Goal: Task Accomplishment & Management: Use online tool/utility

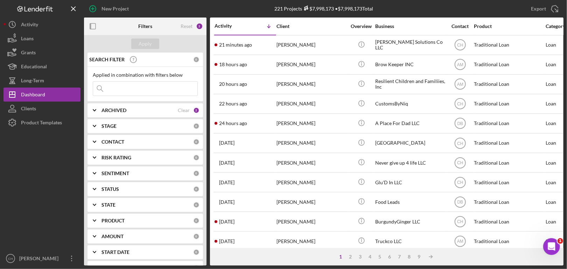
click at [137, 90] on input at bounding box center [145, 89] width 104 height 14
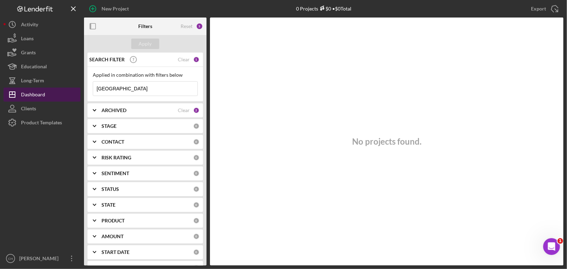
drag, startPoint x: 120, startPoint y: 90, endPoint x: 62, endPoint y: 90, distance: 58.8
click at [62, 90] on div "New Project 0 Projects $0 • $0 Total Export Icon/Export Filters Reset 3 Apply S…" at bounding box center [283, 132] width 560 height 265
type input "houston"
click at [185, 59] on div "Clear" at bounding box center [184, 60] width 12 height 6
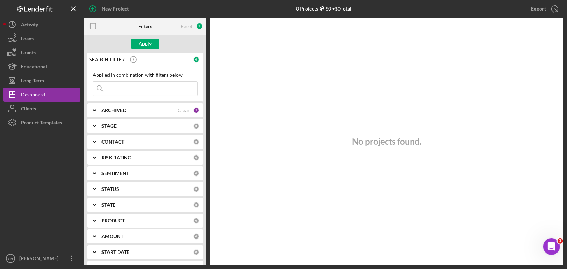
click at [128, 88] on input at bounding box center [145, 89] width 104 height 14
type input "lamont"
